Goal: Complete application form

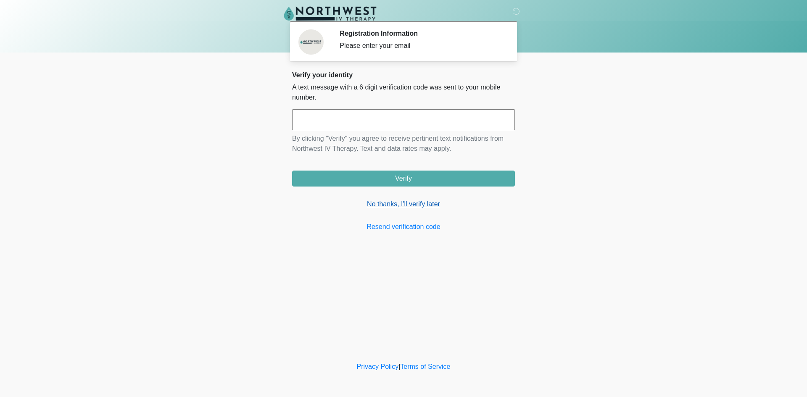
click at [400, 204] on link "No thanks, I'll verify later" at bounding box center [403, 204] width 223 height 10
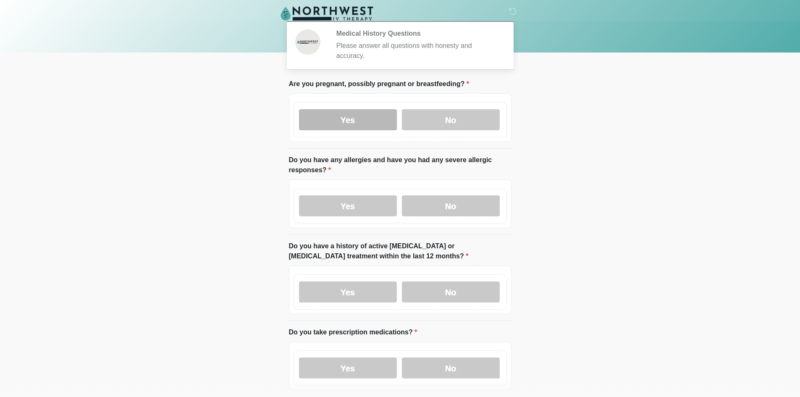
click at [333, 110] on label "Yes" at bounding box center [348, 119] width 98 height 21
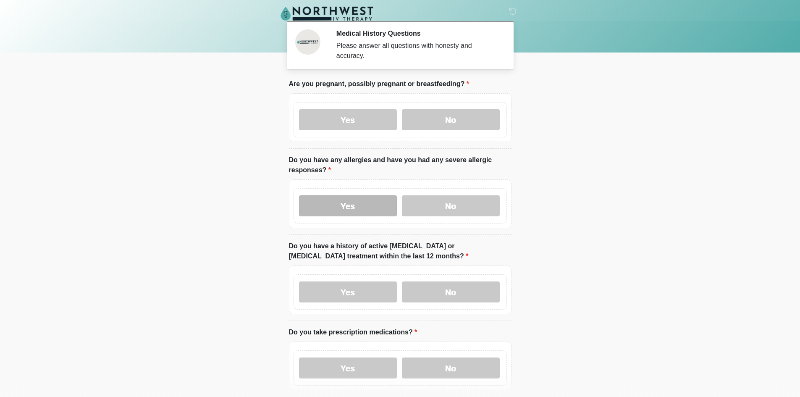
click at [348, 197] on label "Yes" at bounding box center [348, 205] width 98 height 21
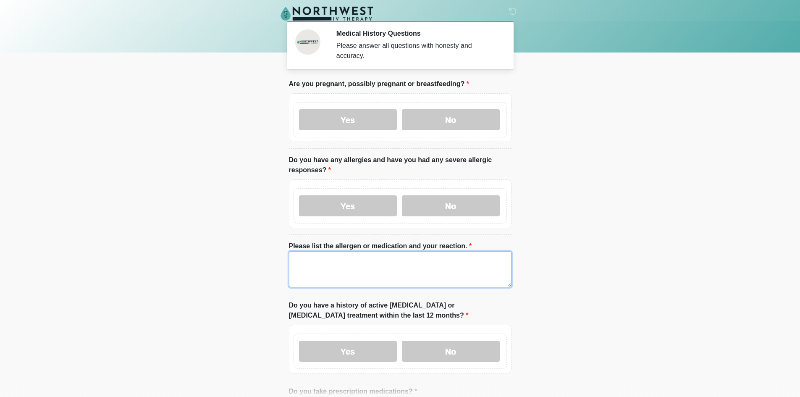
click at [337, 251] on textarea "Please list the allergen or medication and your reaction." at bounding box center [400, 269] width 223 height 36
drag, startPoint x: 337, startPoint y: 249, endPoint x: 219, endPoint y: 233, distance: 119.2
click at [219, 233] on body "‎ ‎ ‎ ‎ Medical History Questions Please answer all questions with honesty and …" at bounding box center [400, 198] width 800 height 397
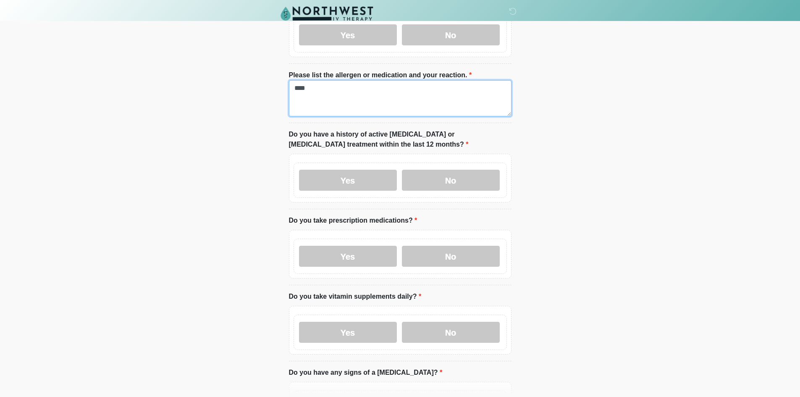
scroll to position [210, 0]
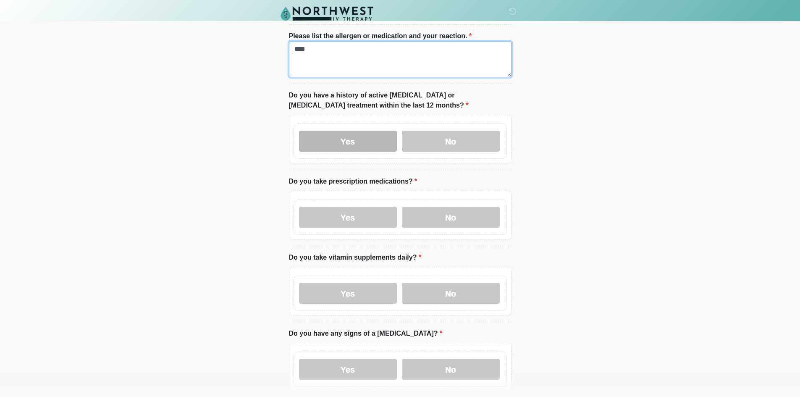
type textarea "****"
click at [323, 132] on label "Yes" at bounding box center [348, 141] width 98 height 21
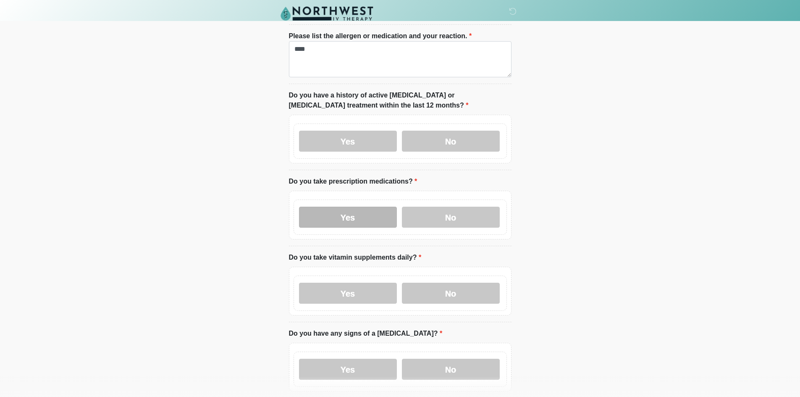
click at [330, 215] on label "Yes" at bounding box center [348, 217] width 98 height 21
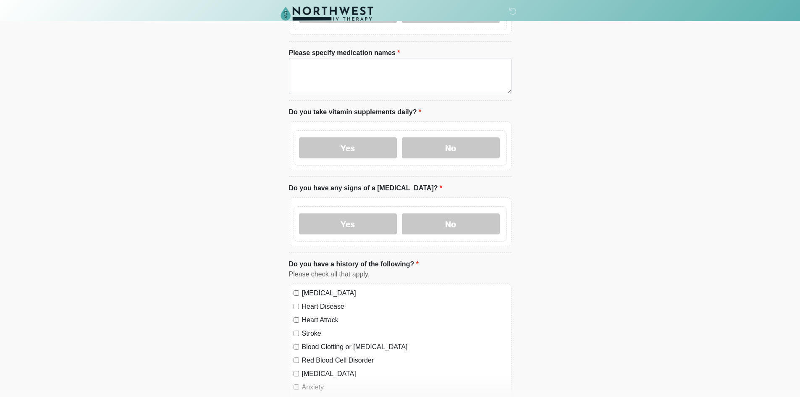
scroll to position [420, 0]
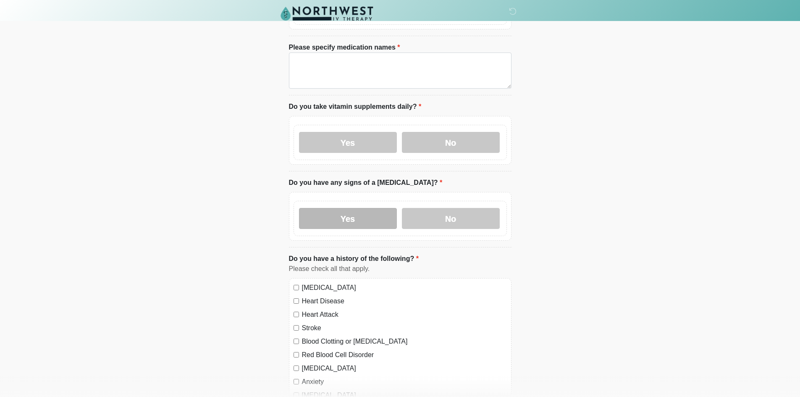
click at [388, 216] on label "Yes" at bounding box center [348, 218] width 98 height 21
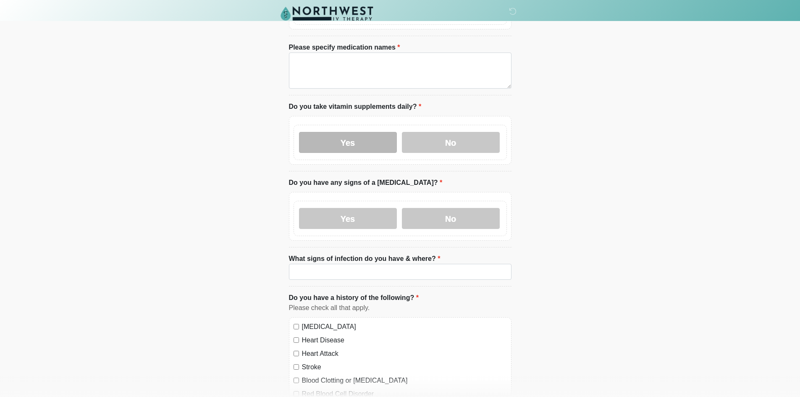
click at [351, 132] on label "Yes" at bounding box center [348, 142] width 98 height 21
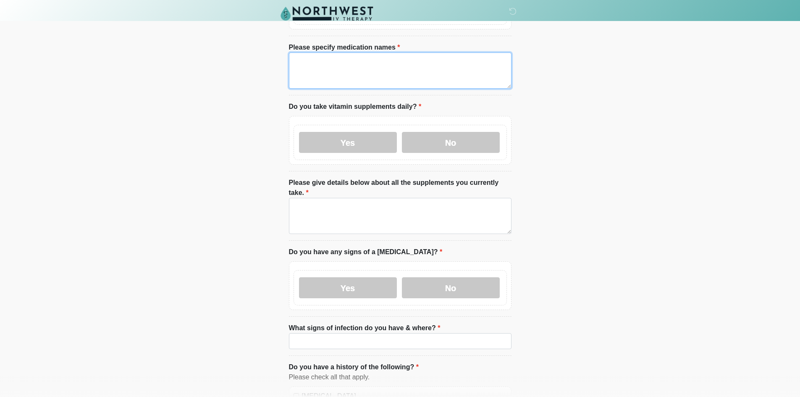
click at [353, 63] on textarea "Please specify medication names" at bounding box center [400, 71] width 223 height 36
paste textarea "****"
type textarea "****"
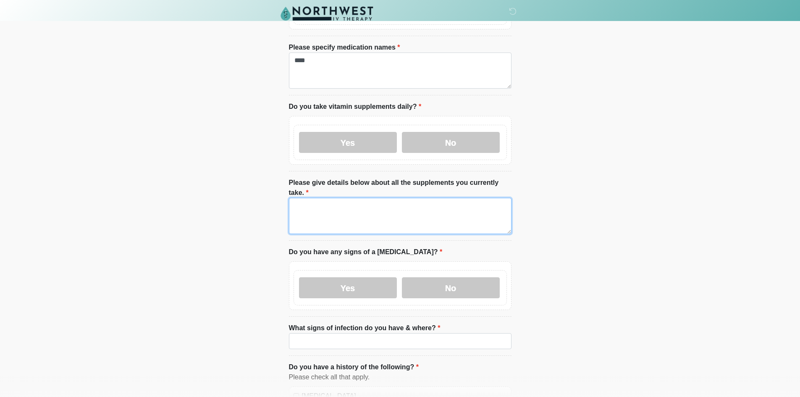
click at [351, 198] on textarea "Please give details below about all the supplements you currently take." at bounding box center [400, 216] width 223 height 36
paste textarea "****"
type textarea "****"
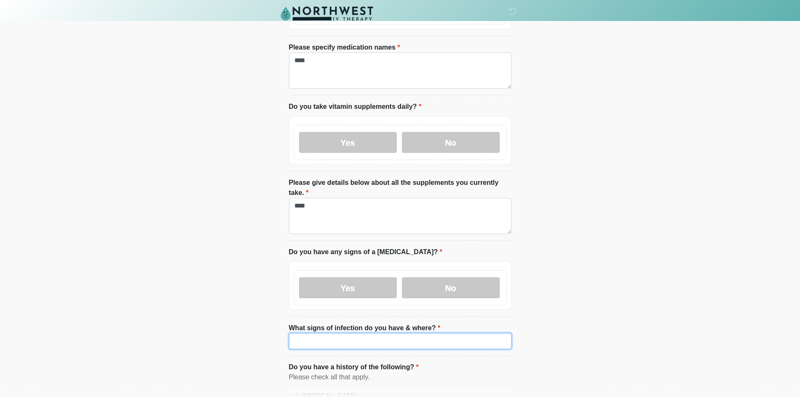
click at [355, 333] on input "What signs of infection do you have & where?" at bounding box center [400, 341] width 223 height 16
paste input "****"
type input "****"
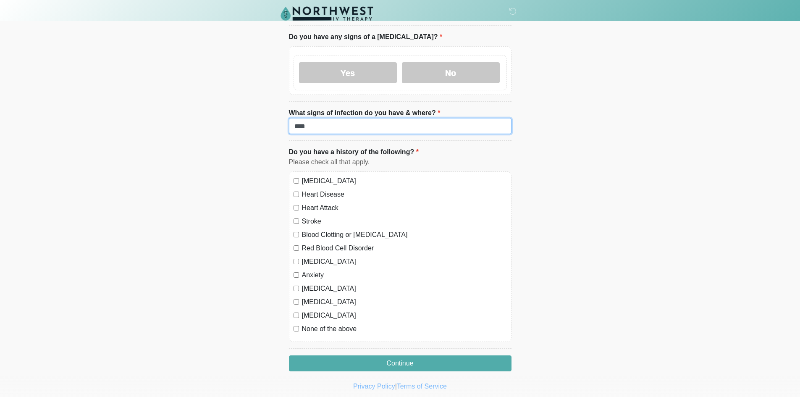
scroll to position [637, 0]
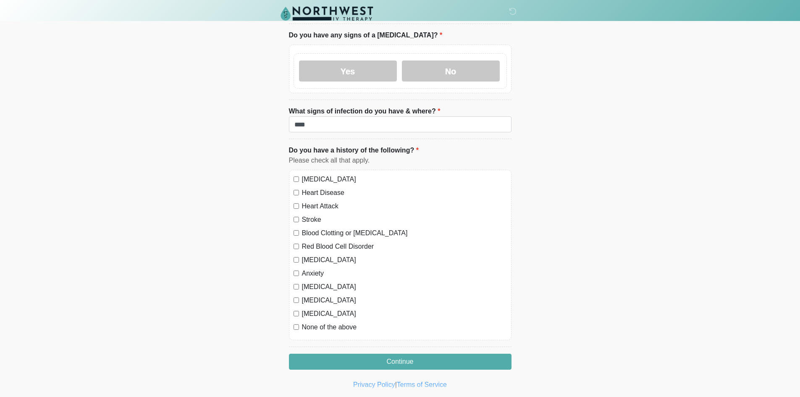
click at [328, 174] on label "[MEDICAL_DATA]" at bounding box center [404, 179] width 205 height 10
click at [321, 181] on div "[MEDICAL_DATA] Heart Disease Heart Attack Stroke Blood Clotting or [MEDICAL_DAT…" at bounding box center [400, 255] width 223 height 171
click at [320, 201] on label "Heart Attack" at bounding box center [404, 206] width 205 height 10
click at [318, 188] on label "Heart Disease" at bounding box center [404, 193] width 205 height 10
drag, startPoint x: 316, startPoint y: 202, endPoint x: 315, endPoint y: 207, distance: 5.1
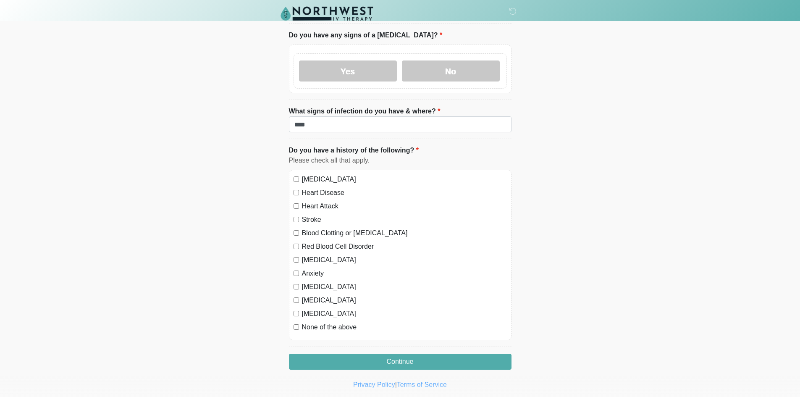
click at [315, 215] on label "Stroke" at bounding box center [404, 220] width 205 height 10
click at [316, 228] on label "Blood Clotting or [MEDICAL_DATA]" at bounding box center [404, 233] width 205 height 10
click at [314, 242] on label "Red Blood Cell Disorder" at bounding box center [404, 247] width 205 height 10
click at [310, 215] on label "Stroke" at bounding box center [404, 220] width 205 height 10
click at [316, 255] on label "[MEDICAL_DATA]" at bounding box center [404, 260] width 205 height 10
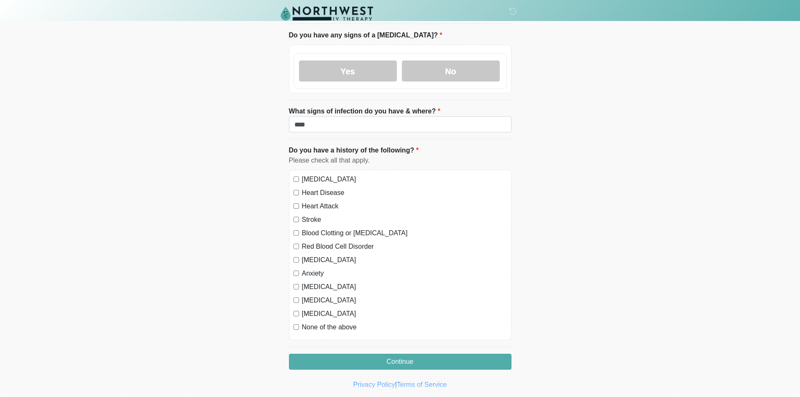
drag, startPoint x: 312, startPoint y: 252, endPoint x: 312, endPoint y: 270, distance: 17.2
click at [312, 268] on label "Anxiety" at bounding box center [404, 273] width 205 height 10
click at [315, 282] on label "[MEDICAL_DATA]" at bounding box center [404, 287] width 205 height 10
click at [315, 295] on label "[MEDICAL_DATA]" at bounding box center [404, 300] width 205 height 10
click at [313, 309] on label "[MEDICAL_DATA]" at bounding box center [404, 314] width 205 height 10
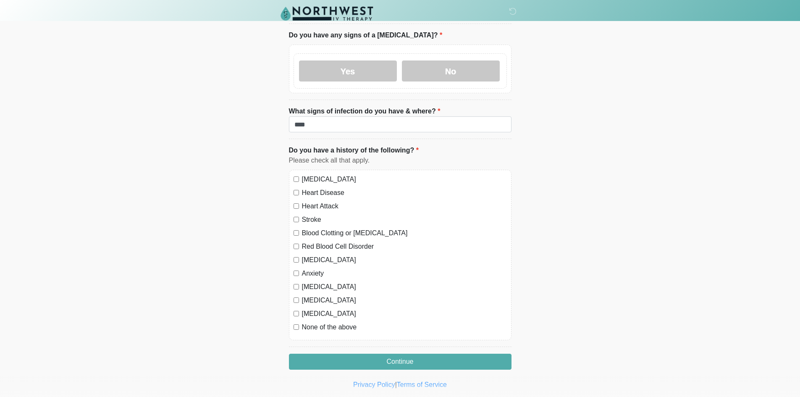
click at [313, 322] on label "None of the above" at bounding box center [404, 327] width 205 height 10
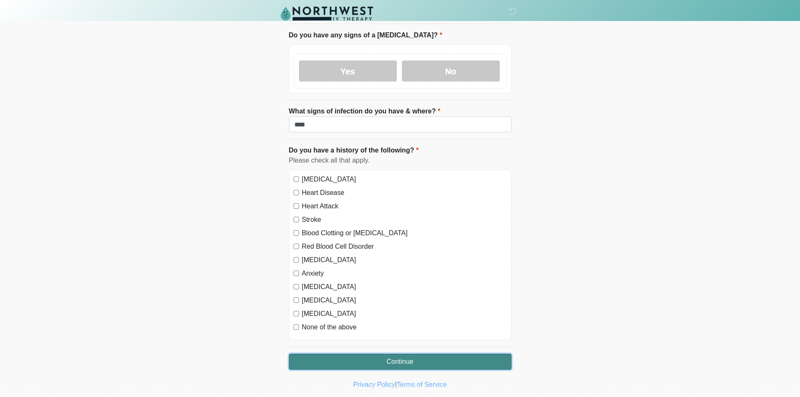
click at [328, 354] on button "Continue" at bounding box center [400, 362] width 223 height 16
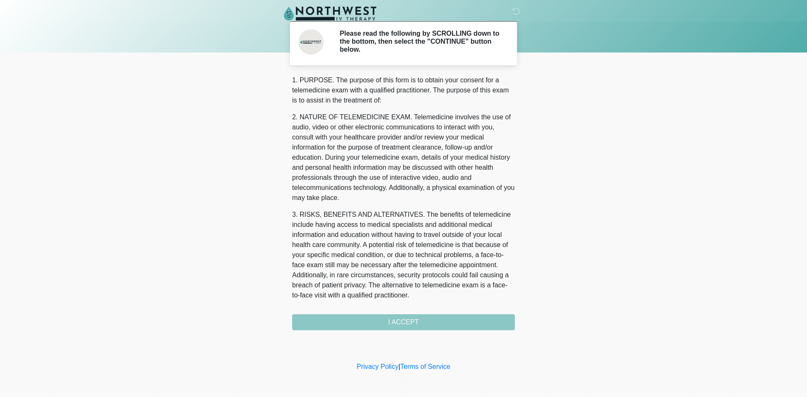
scroll to position [268, 0]
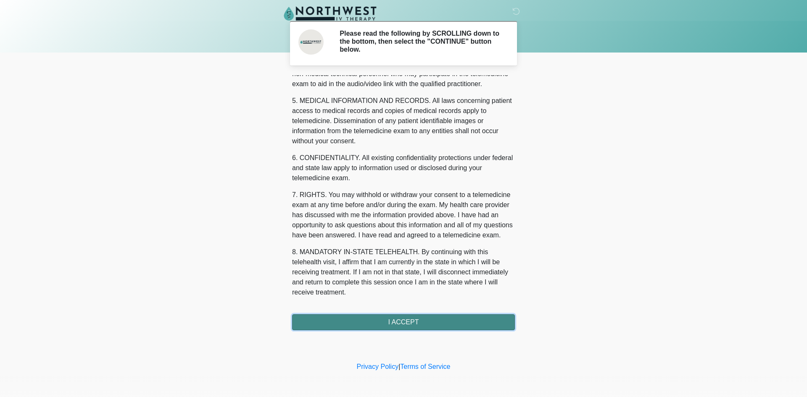
click at [367, 326] on button "I ACCEPT" at bounding box center [403, 322] width 223 height 16
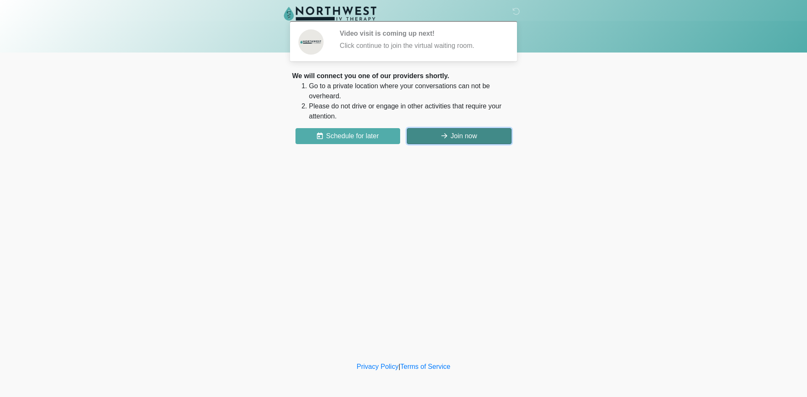
click at [463, 128] on button "Join now" at bounding box center [459, 136] width 105 height 16
